Goal: Complete application form

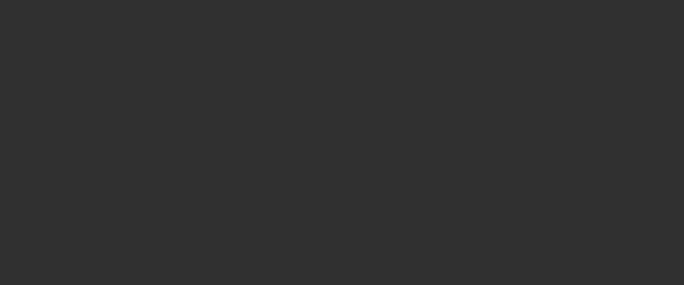
select select "10"
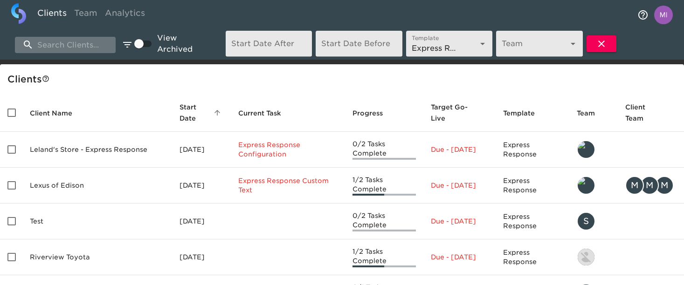
click at [73, 47] on input "search" at bounding box center [65, 45] width 101 height 16
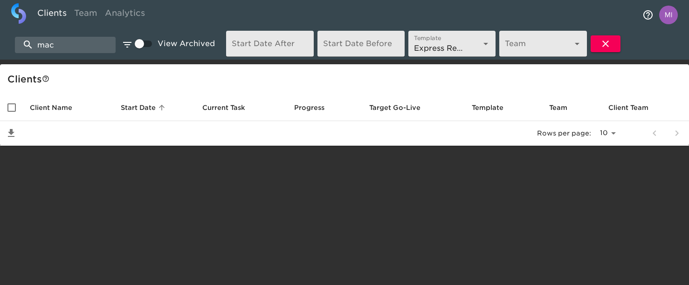
type input "mac"
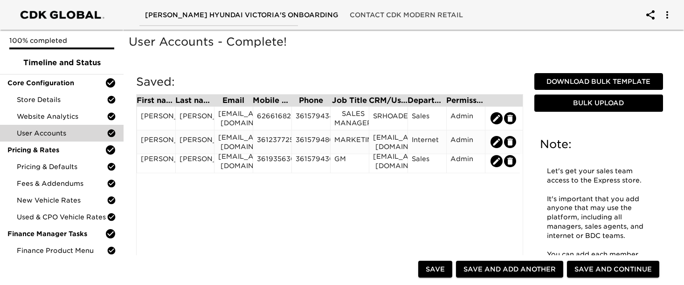
click at [163, 141] on div "[PERSON_NAME]" at bounding box center [156, 142] width 31 height 14
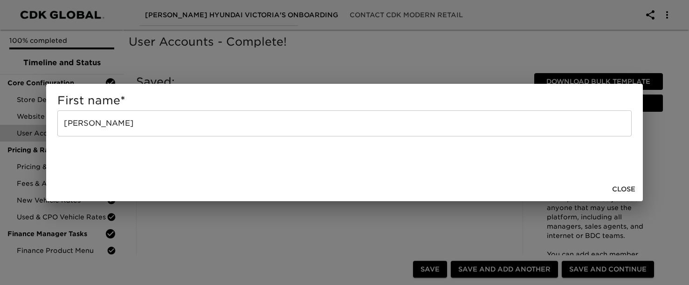
click at [149, 125] on input "ETHAN" at bounding box center [344, 124] width 575 height 26
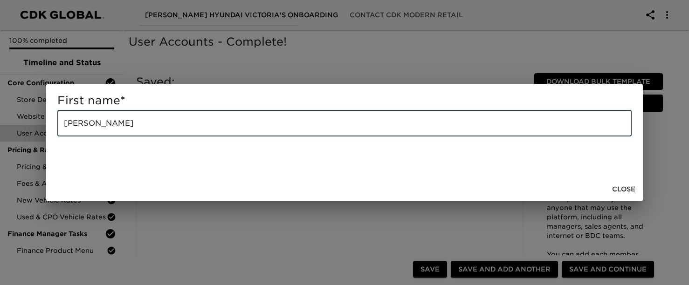
click at [189, 187] on div "Close" at bounding box center [344, 189] width 597 height 25
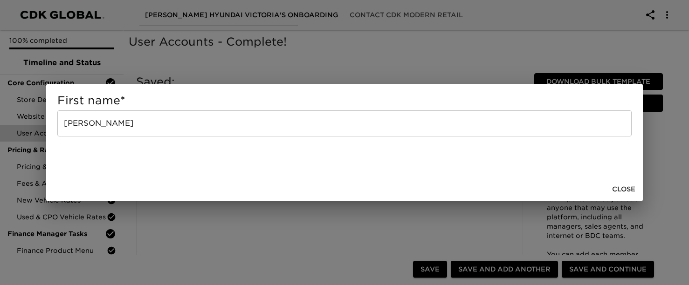
click at [202, 242] on div "First name * ETHAN ​ Close" at bounding box center [344, 142] width 689 height 285
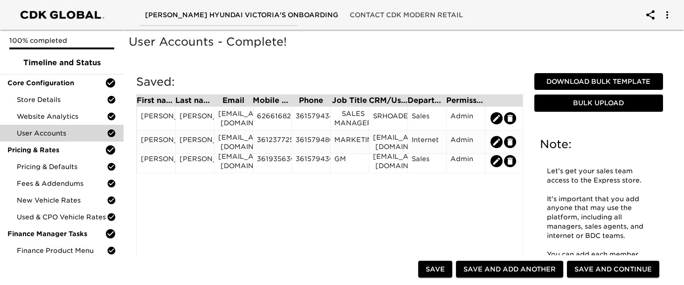
click at [234, 139] on div "EHOOVER@MACHAIKVICTORIA.COM" at bounding box center [233, 142] width 31 height 19
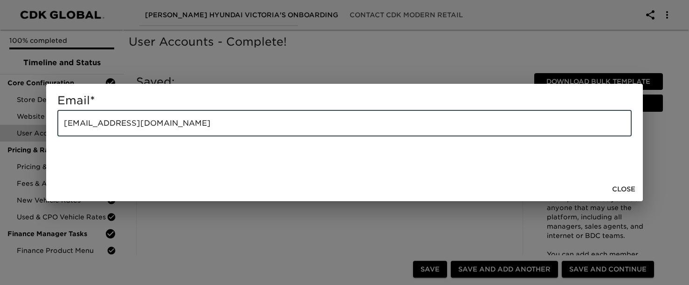
click at [219, 119] on input "EHOOVER@MACHAIKVICTORIA.COM" at bounding box center [344, 124] width 575 height 26
click at [226, 227] on div "Email * EHOOVER@MACHAIKVICTORIA.COM ​ Close" at bounding box center [344, 142] width 689 height 285
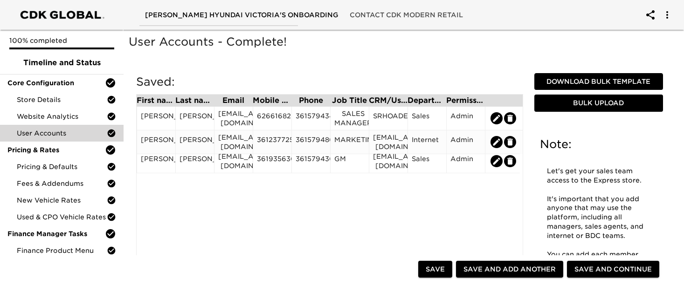
click at [271, 138] on div "3612377252" at bounding box center [272, 142] width 31 height 14
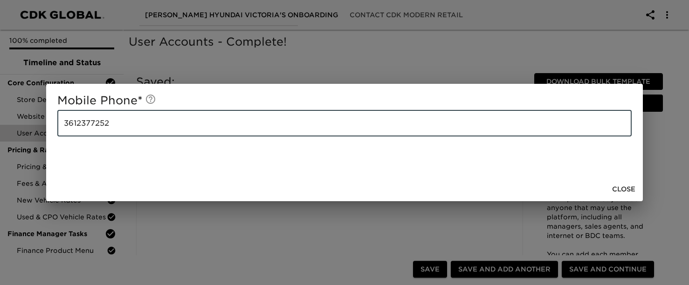
click at [153, 116] on input "3612377252" at bounding box center [344, 124] width 575 height 26
click at [171, 258] on div "Mobile Phone * 3612377252 ​ Close" at bounding box center [344, 142] width 689 height 285
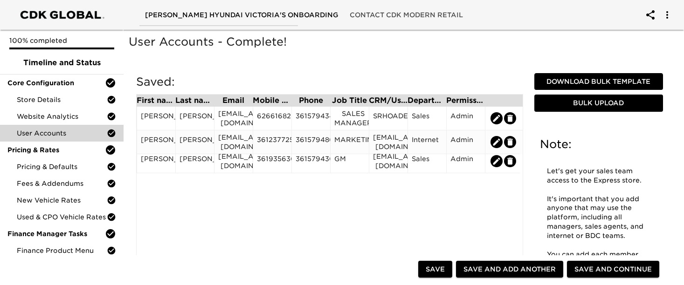
click at [310, 138] on div "3615794809" at bounding box center [311, 142] width 31 height 14
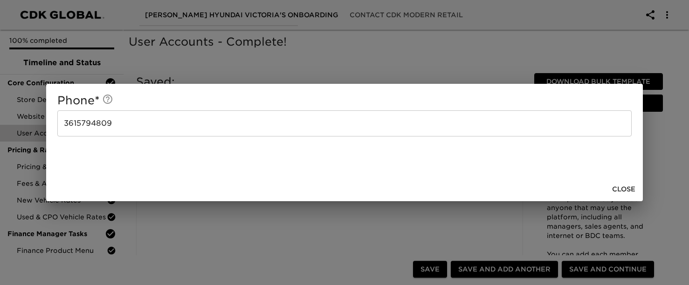
click at [270, 115] on input "3615794809" at bounding box center [344, 124] width 575 height 26
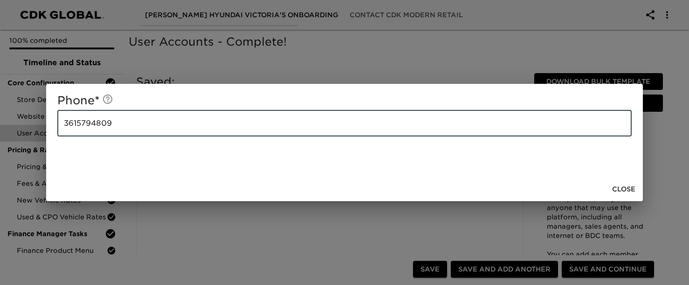
click at [270, 115] on input "3615794809" at bounding box center [344, 124] width 575 height 26
click at [211, 235] on div "Phone * 3615794809 ​ Close" at bounding box center [344, 142] width 689 height 285
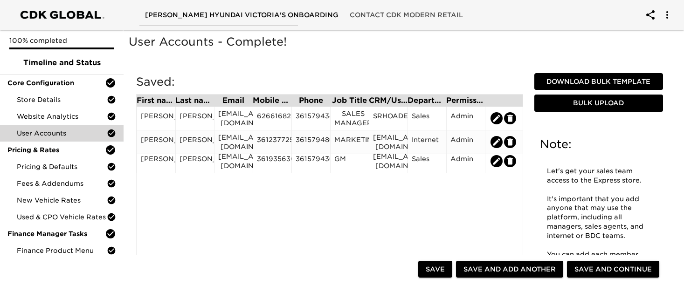
click at [359, 137] on div "MARKETING" at bounding box center [349, 142] width 31 height 14
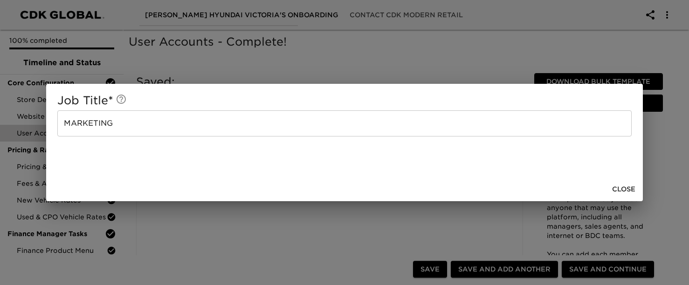
click at [183, 114] on input "MARKETING" at bounding box center [344, 124] width 575 height 26
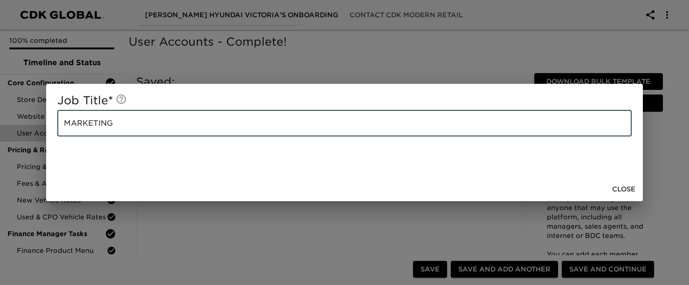
click at [183, 114] on input "MARKETING" at bounding box center [344, 124] width 575 height 26
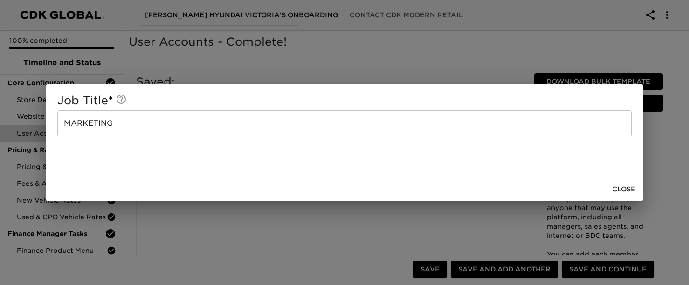
click at [202, 230] on div "Job Title * MARKETING ​ Close" at bounding box center [344, 142] width 689 height 285
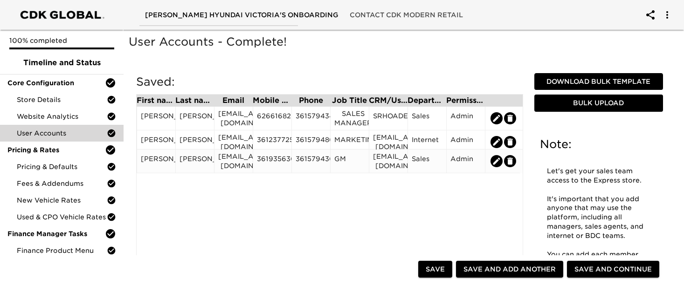
click at [238, 161] on div "KJANAK@MACHAIKVICTORIA.COM" at bounding box center [233, 161] width 31 height 19
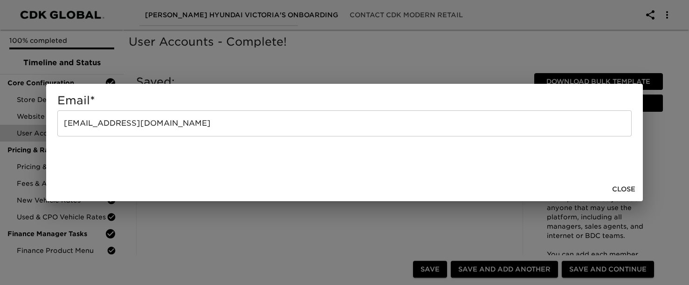
click at [189, 125] on input "KJANAK@MACHAIKVICTORIA.COM" at bounding box center [344, 124] width 575 height 26
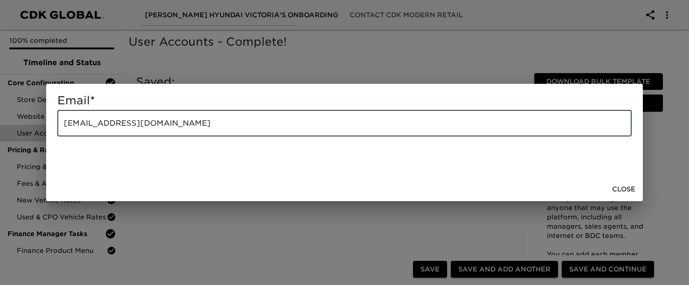
click at [189, 125] on input "KJANAK@MACHAIKVICTORIA.COM" at bounding box center [344, 124] width 575 height 26
click at [220, 248] on div "Email * KJANAK@MACHAIKVICTORIA.COM ​ Close" at bounding box center [344, 142] width 689 height 285
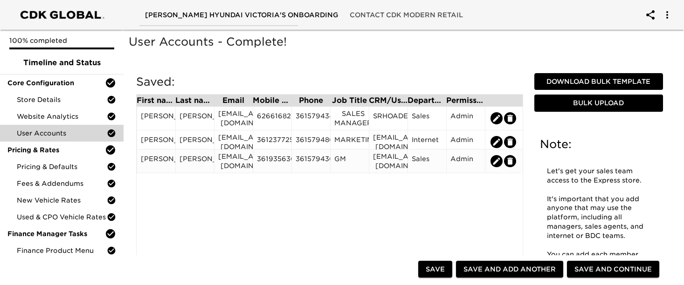
click at [278, 155] on div "3619356301" at bounding box center [272, 161] width 31 height 14
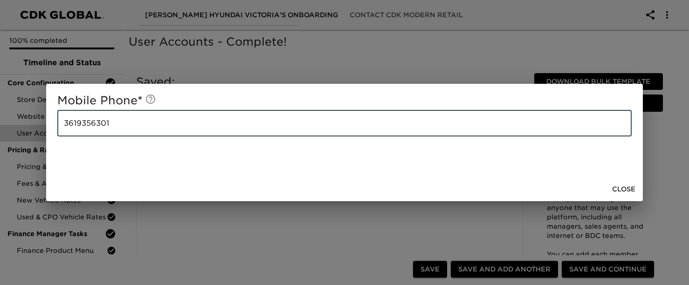
click at [180, 126] on input "3619356301" at bounding box center [344, 124] width 575 height 26
click at [283, 243] on div "Mobile Phone * 3619356301 ​ Close" at bounding box center [344, 142] width 689 height 285
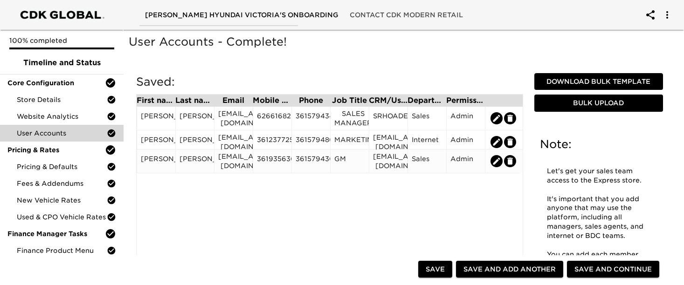
click at [310, 155] on div "3615794301" at bounding box center [311, 161] width 31 height 14
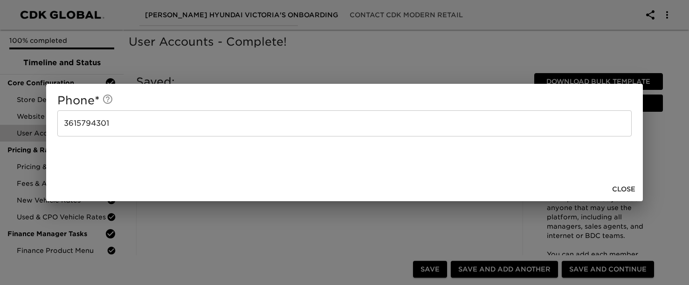
click at [229, 120] on input "3615794301" at bounding box center [344, 124] width 575 height 26
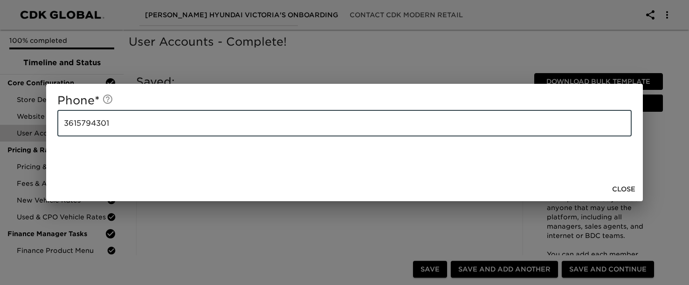
click at [229, 120] on input "3615794301" at bounding box center [344, 124] width 575 height 26
click at [238, 251] on div "Phone * 3615794301 ​ Close" at bounding box center [344, 142] width 689 height 285
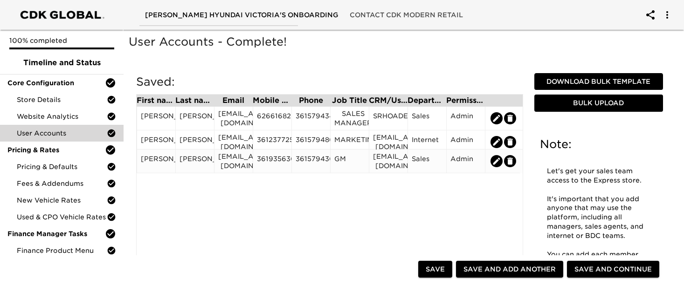
click at [343, 159] on div "GM" at bounding box center [349, 161] width 31 height 14
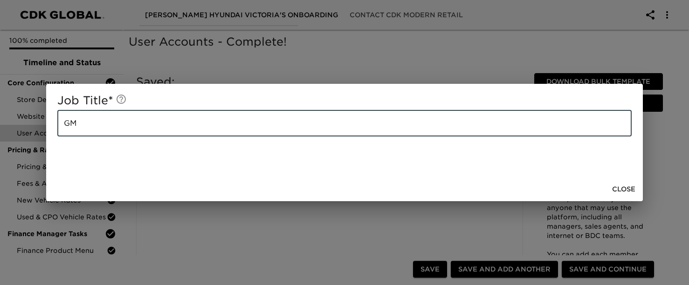
click at [275, 129] on input "GM" at bounding box center [344, 124] width 575 height 26
